Goal: Task Accomplishment & Management: Complete application form

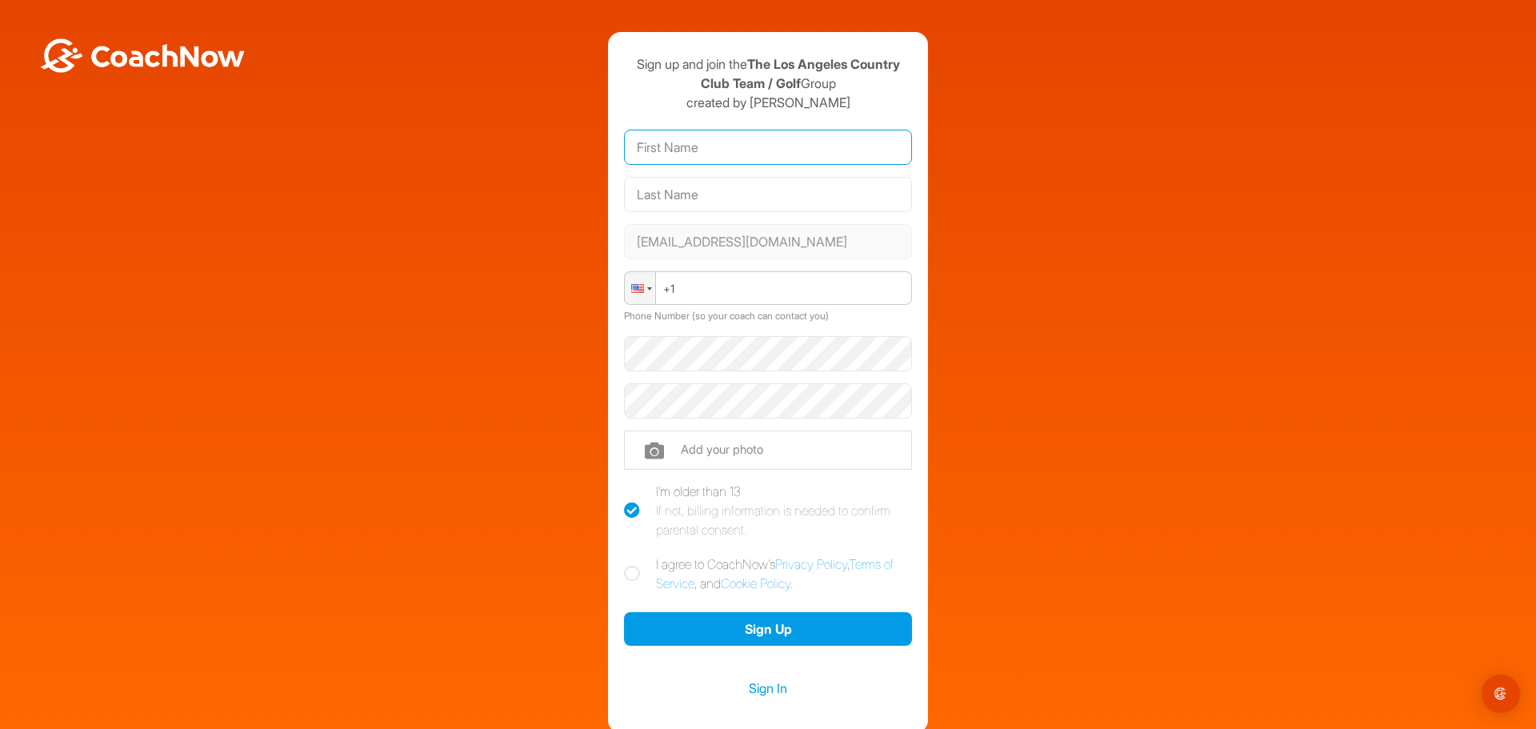
click at [732, 150] on input "text" at bounding box center [768, 147] width 288 height 35
type input "Jack"
click at [728, 190] on input "text" at bounding box center [768, 194] width 288 height 35
type input "Grant"
click at [723, 307] on div "Phone +1 Phone Number (so your coach can contact you)" at bounding box center [768, 298] width 288 height 65
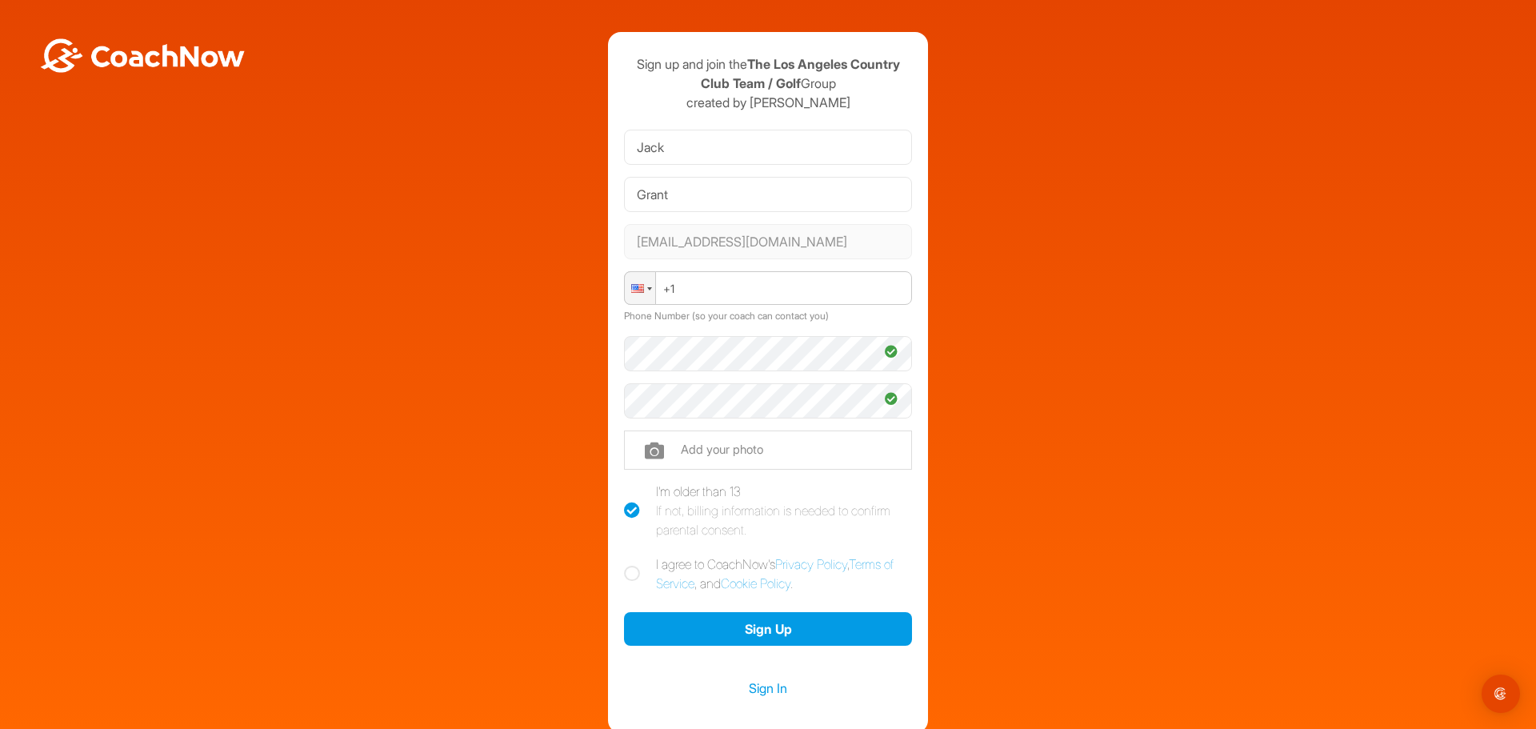
click at [1062, 525] on div "Sign up and join the The Los Angeles Country Club Team / Golf Group created by …" at bounding box center [768, 382] width 1520 height 701
click at [644, 576] on label "I agree to CoachNow's Privacy Policy , Terms of Service , and Cookie Policy ." at bounding box center [768, 573] width 288 height 38
click at [634, 565] on input "I agree to CoachNow's Privacy Policy , Terms of Service , and Cookie Policy ." at bounding box center [629, 559] width 10 height 10
checkbox input "true"
click at [774, 632] on button "Sign Up" at bounding box center [768, 629] width 288 height 34
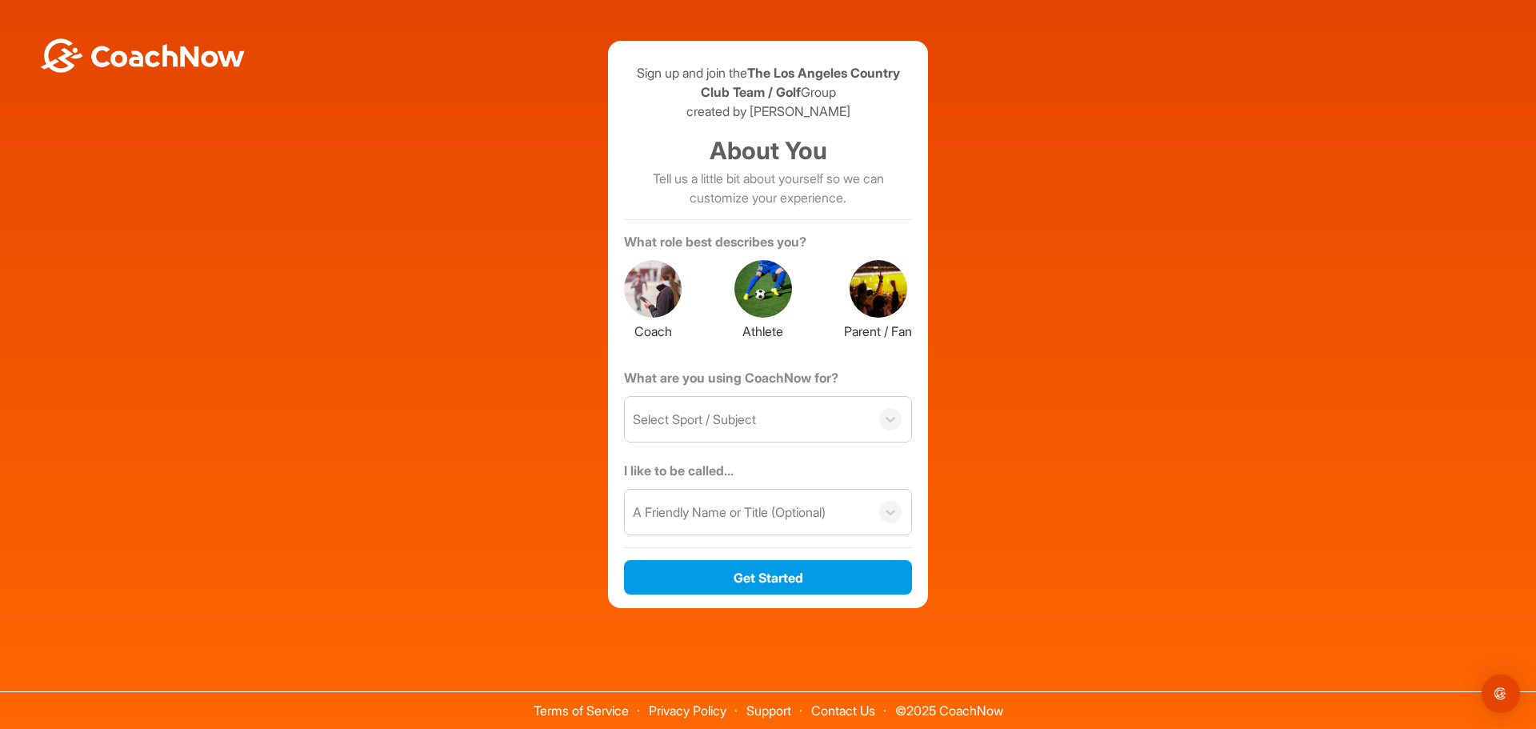
click at [854, 426] on div "Select Sport / Subject" at bounding box center [747, 419] width 245 height 45
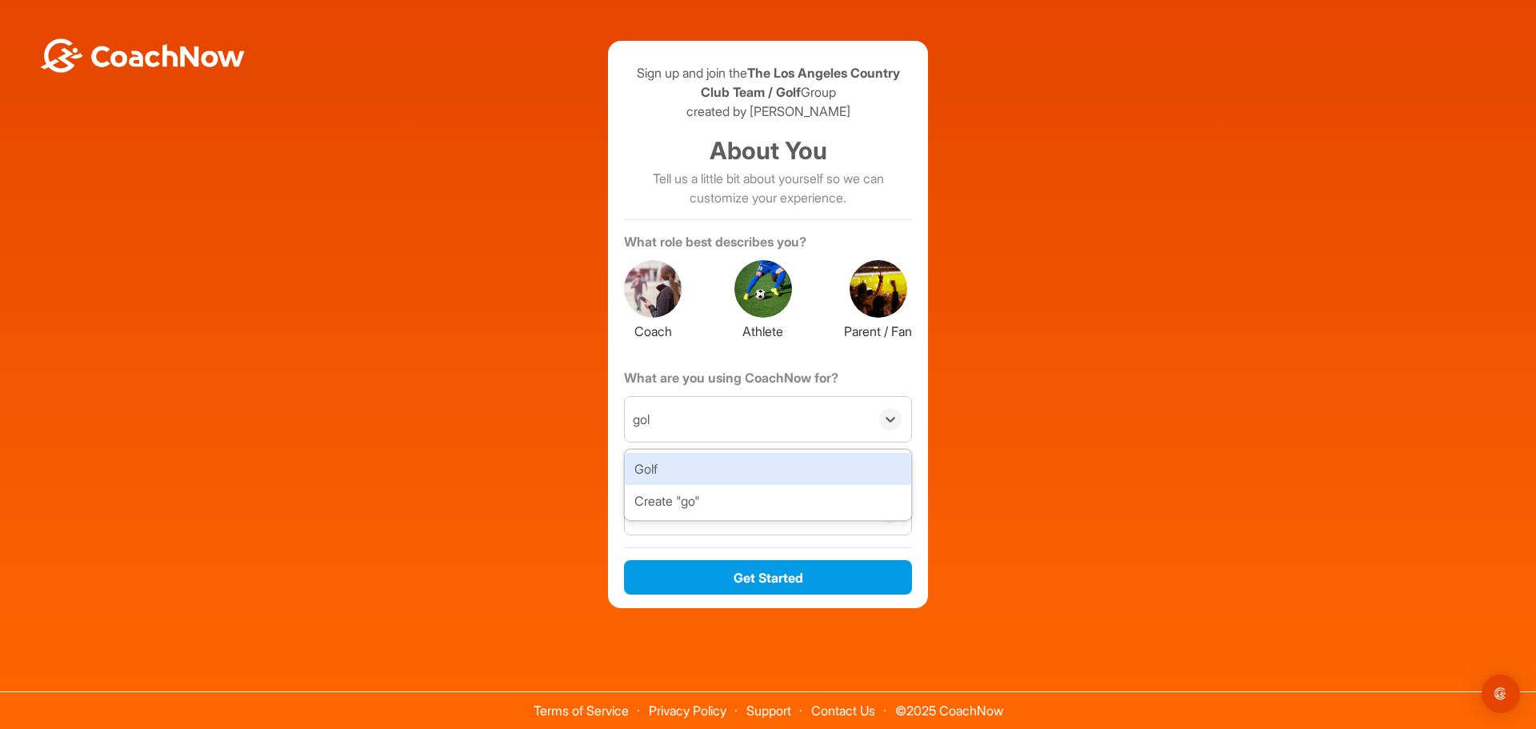
type input "golf"
click at [726, 466] on div "Golf" at bounding box center [768, 469] width 286 height 32
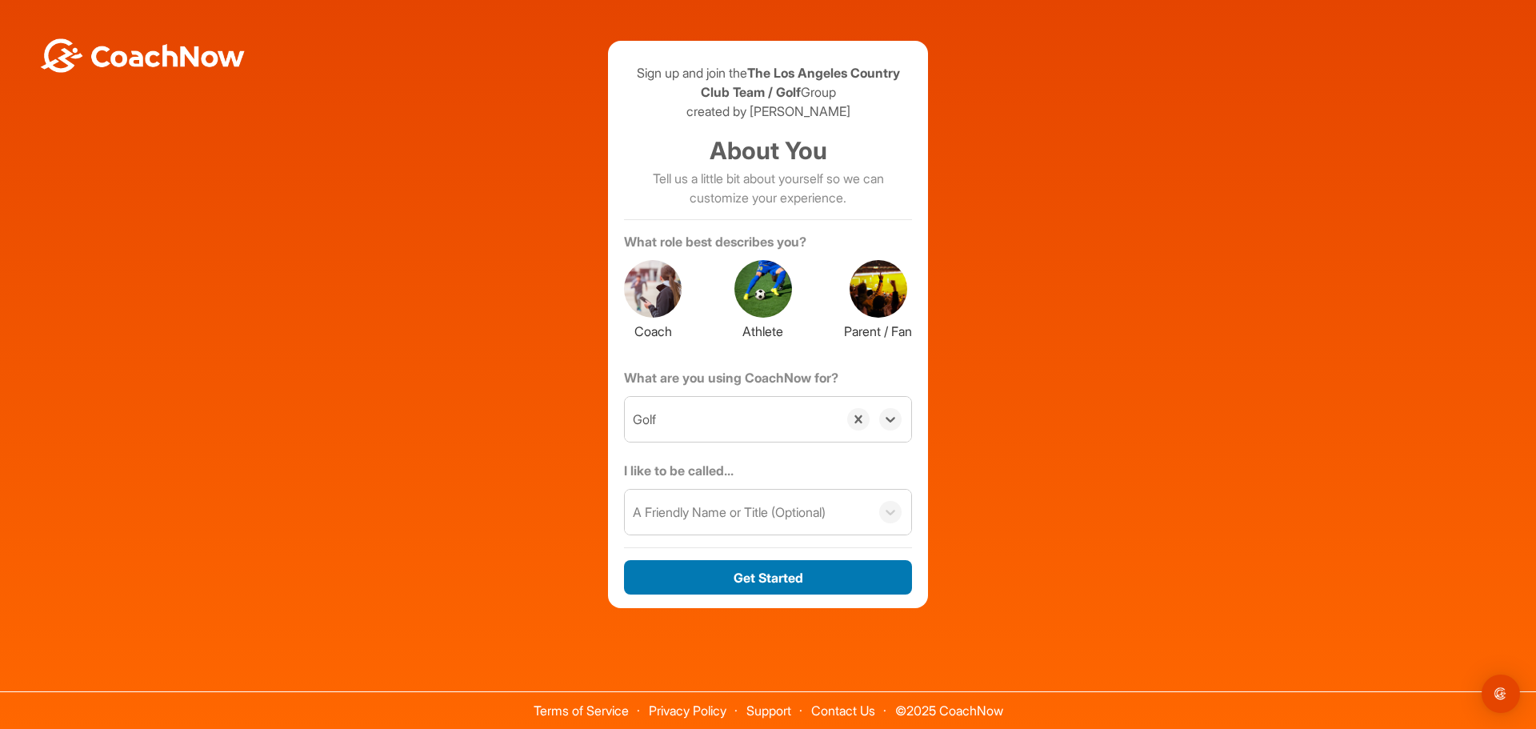
click at [766, 578] on button "Get Started" at bounding box center [768, 577] width 288 height 34
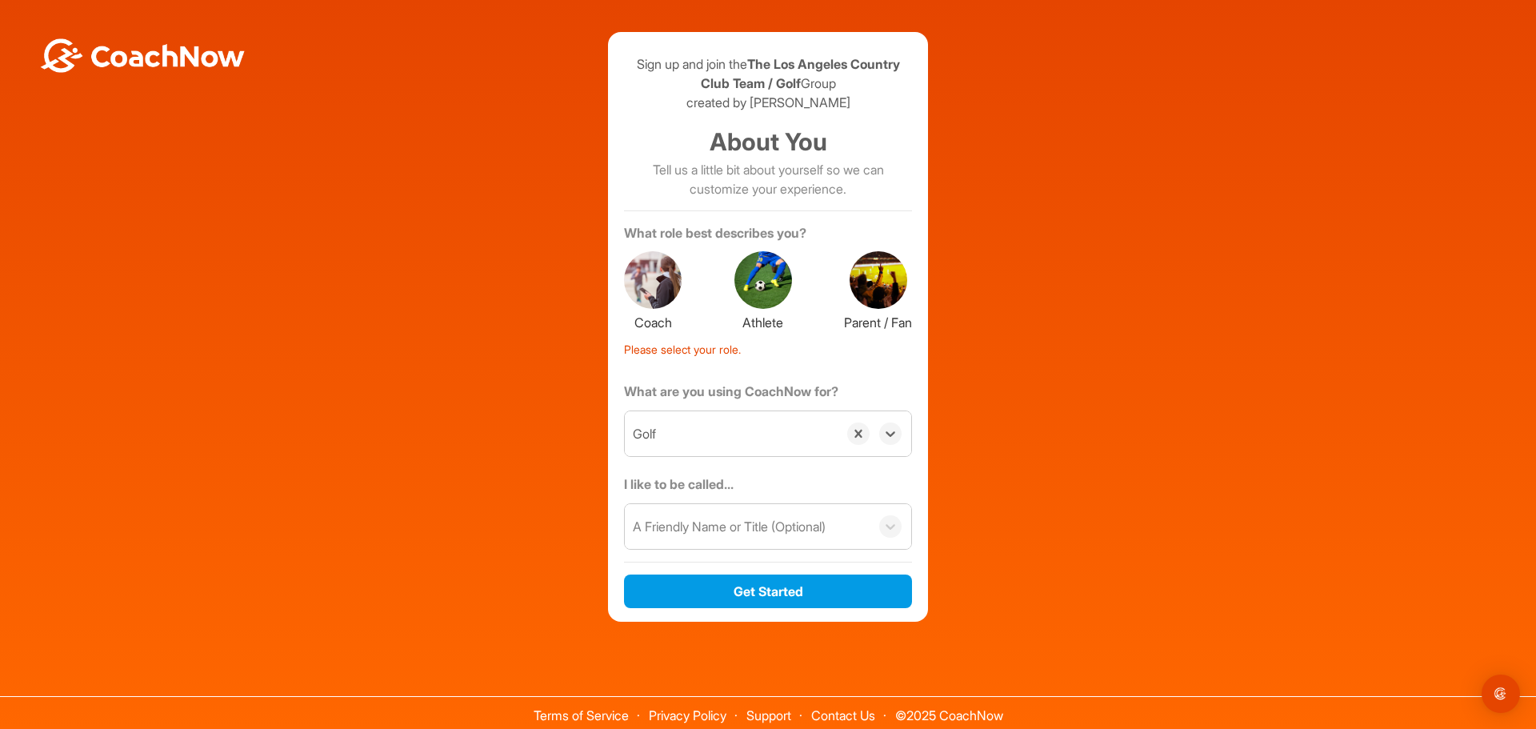
click at [658, 290] on div at bounding box center [653, 280] width 58 height 58
click at [742, 288] on div at bounding box center [763, 280] width 58 height 58
click at [643, 286] on div at bounding box center [653, 280] width 58 height 58
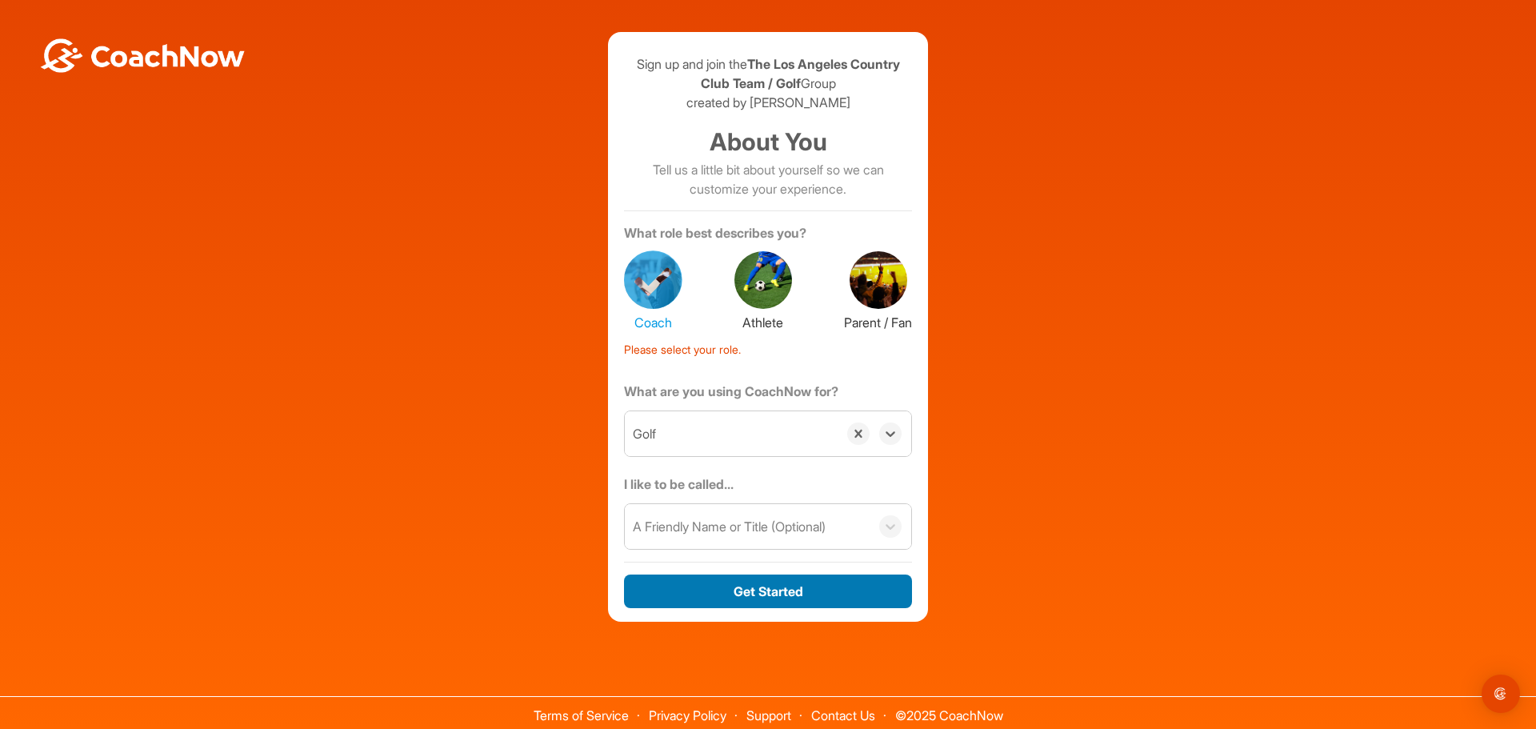
click at [741, 576] on button "Get Started" at bounding box center [768, 591] width 288 height 34
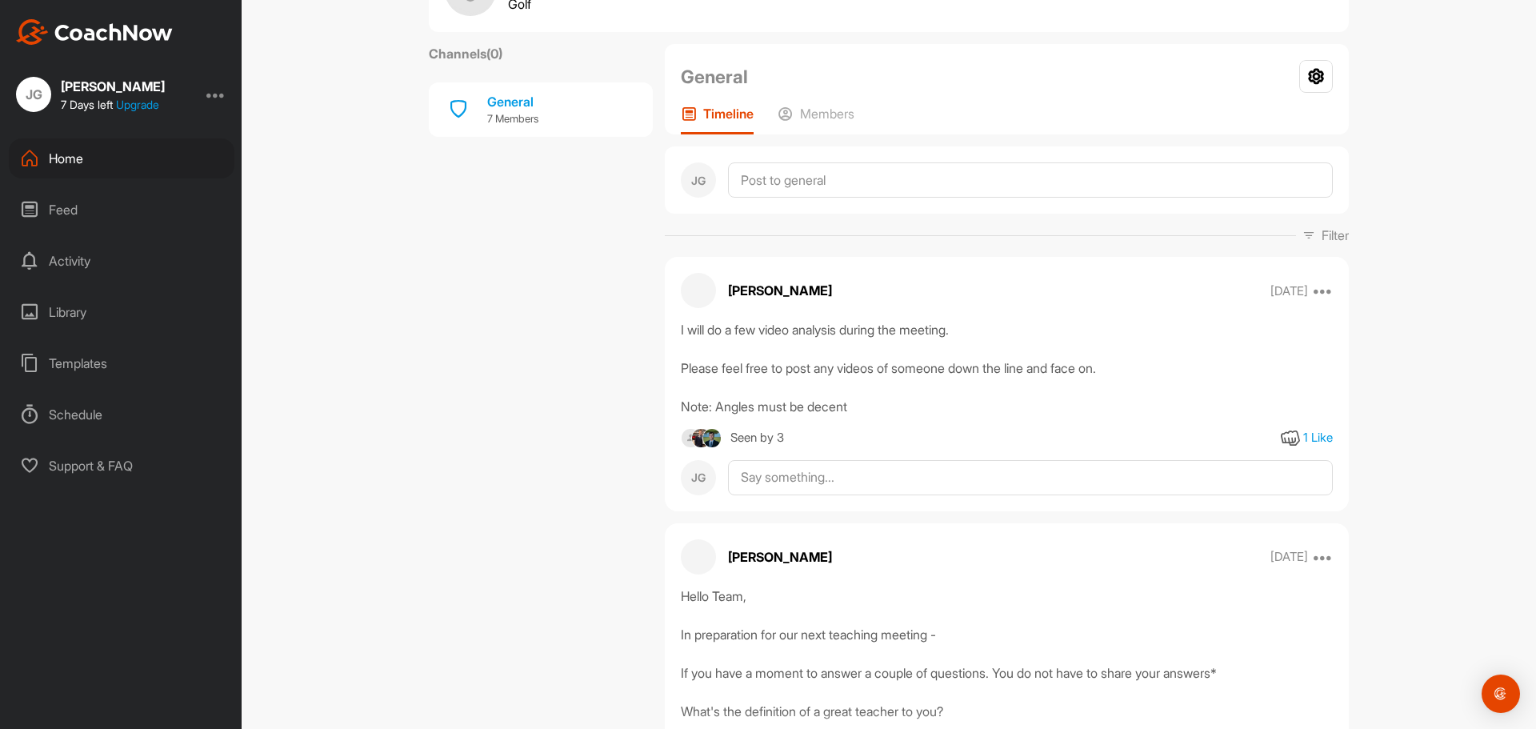
scroll to position [160, 0]
click at [493, 99] on div "General" at bounding box center [512, 99] width 51 height 19
click at [514, 112] on p "7 Members" at bounding box center [512, 118] width 51 height 16
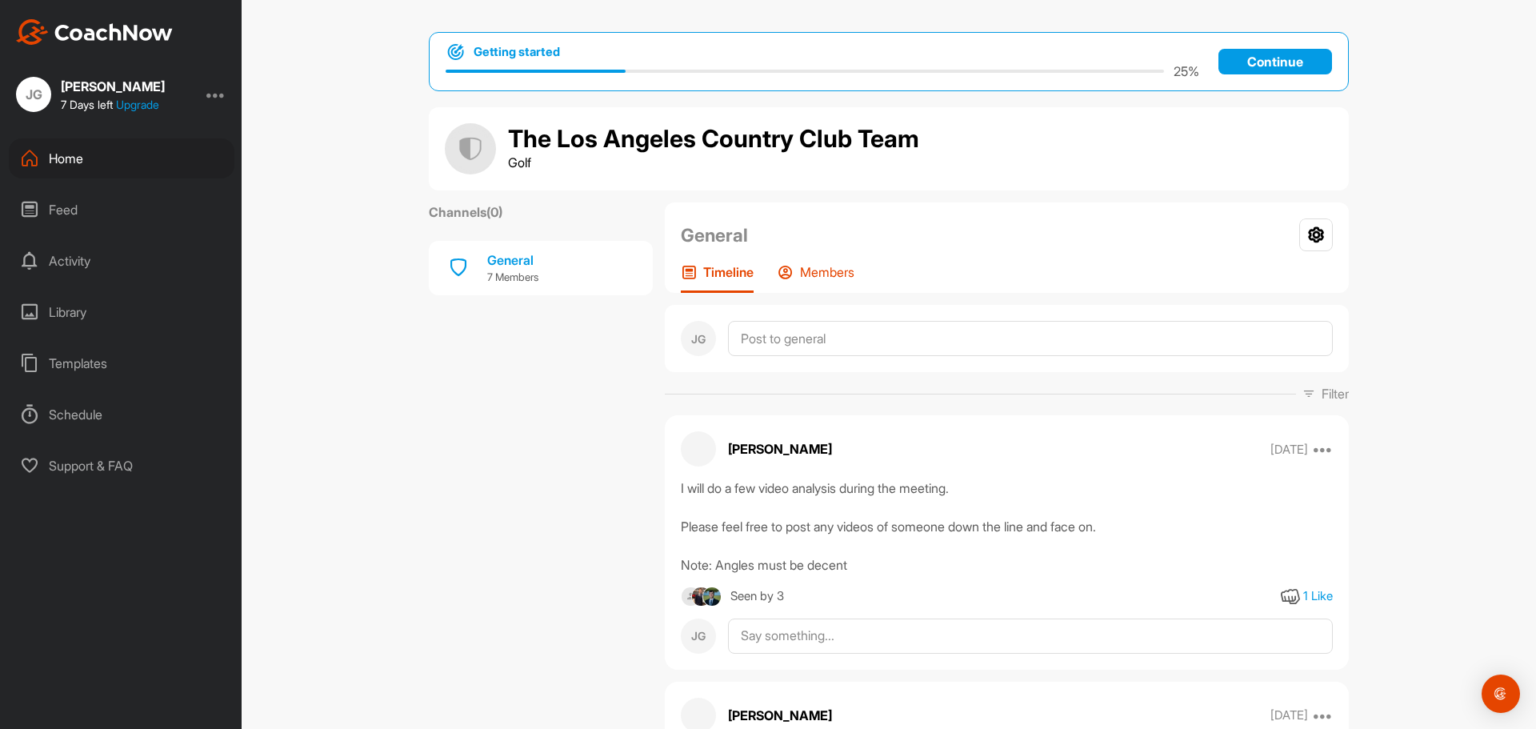
click at [822, 288] on div "Members" at bounding box center [816, 278] width 77 height 29
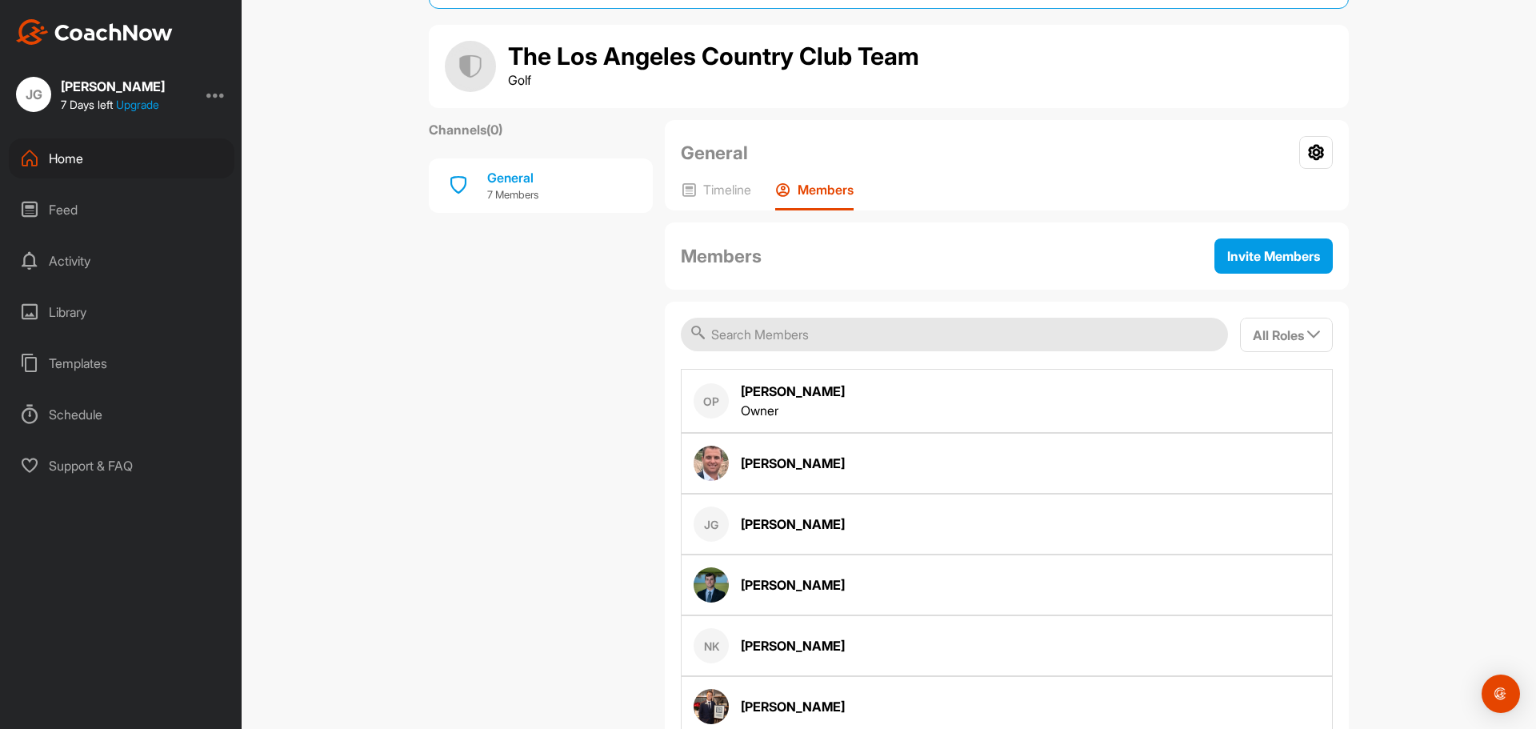
scroll to position [220, 0]
